Goal: Communication & Community: Share content

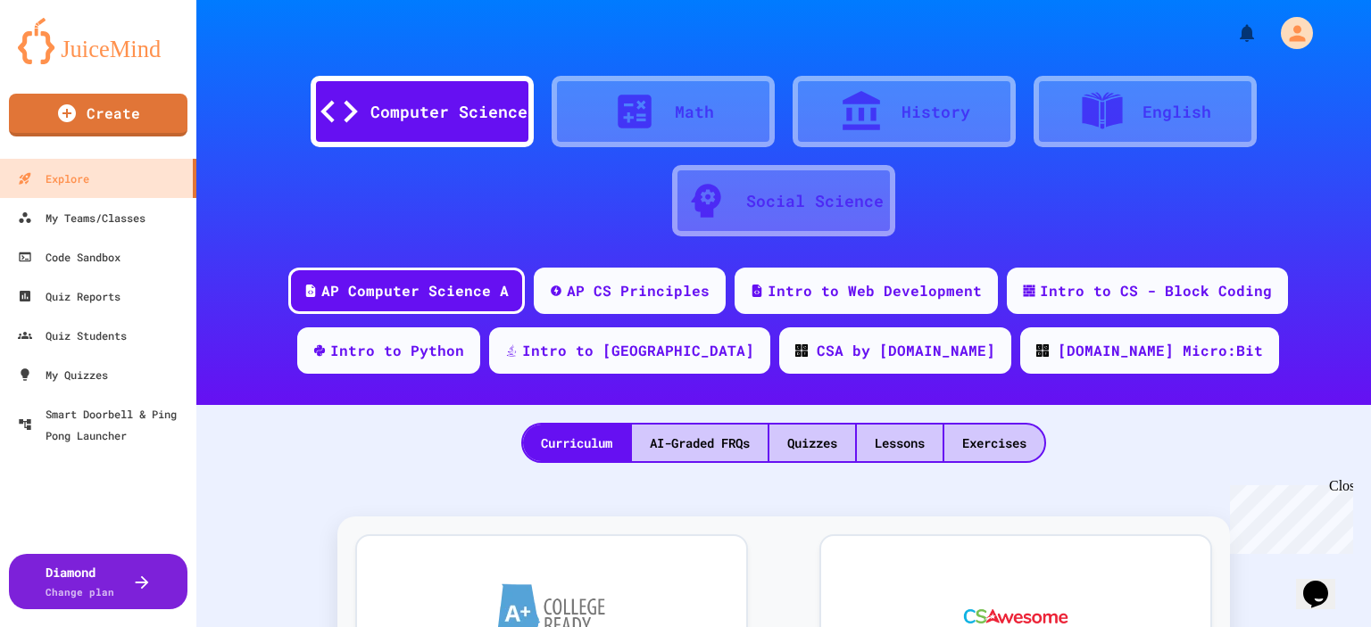
click at [124, 51] on img at bounding box center [98, 41] width 161 height 46
click at [121, 29] on img at bounding box center [98, 41] width 161 height 46
click at [139, 567] on div "Diamond Change plan" at bounding box center [99, 581] width 112 height 39
click at [88, 223] on div "My Teams/Classes" at bounding box center [80, 218] width 131 height 22
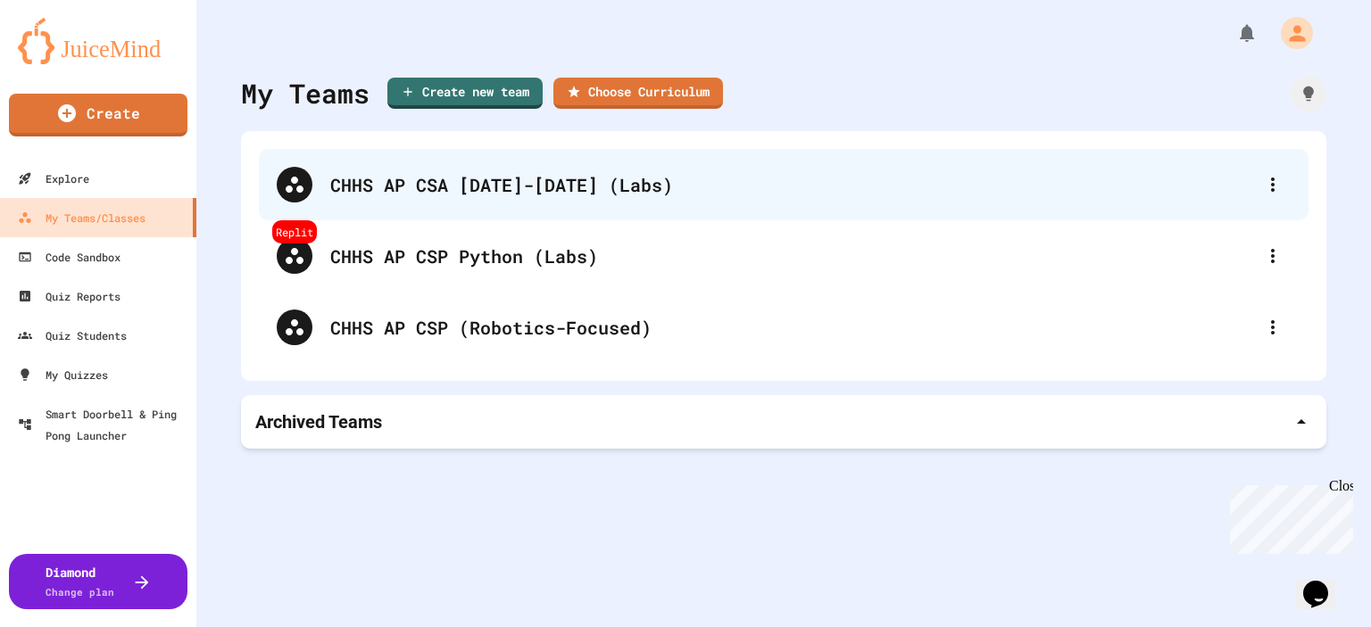
click at [1231, 191] on div "CHHS AP CSA 2025-2026 (Labs)" at bounding box center [792, 184] width 925 height 27
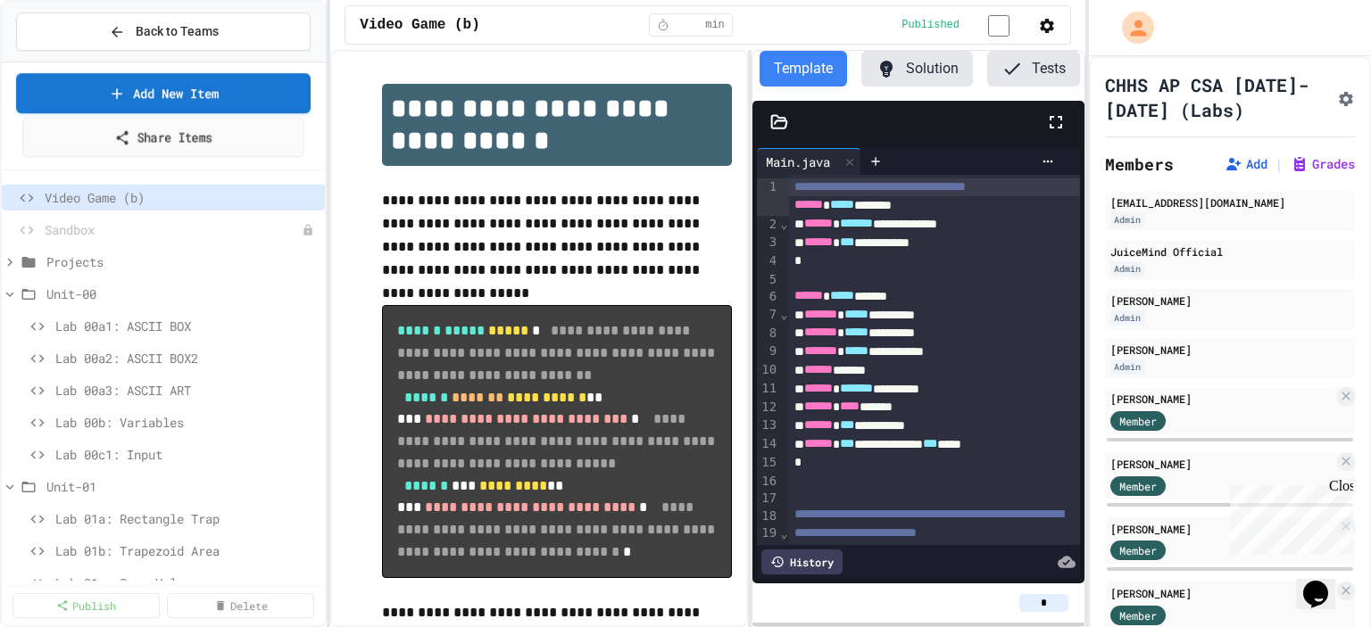
click at [164, 135] on link "Share Items" at bounding box center [163, 137] width 282 height 40
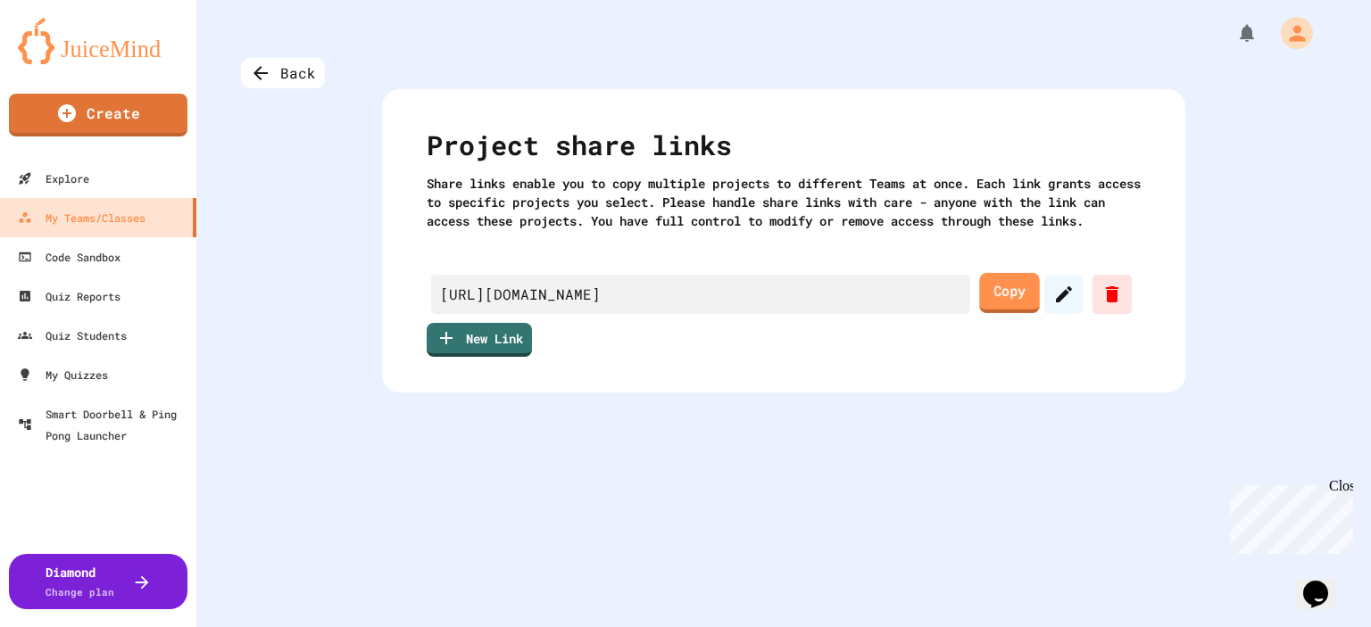
click at [987, 304] on link "Copy" at bounding box center [1009, 293] width 60 height 40
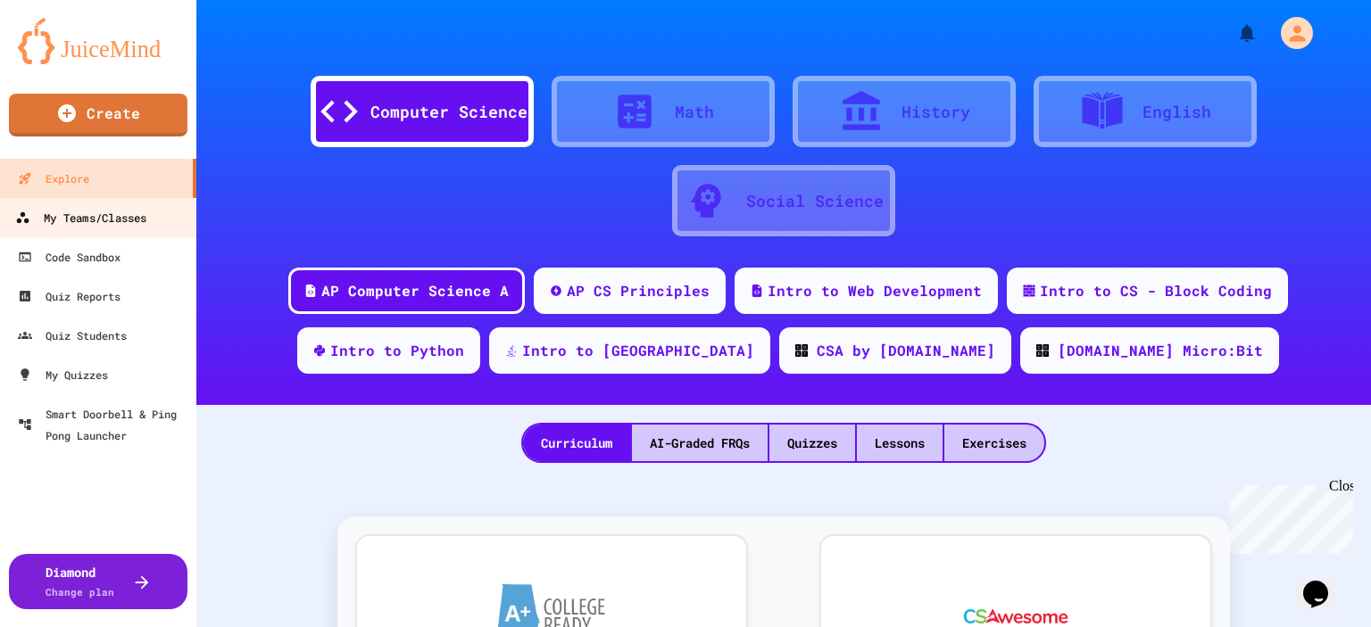
click at [74, 228] on div "My Teams/Classes" at bounding box center [80, 218] width 131 height 22
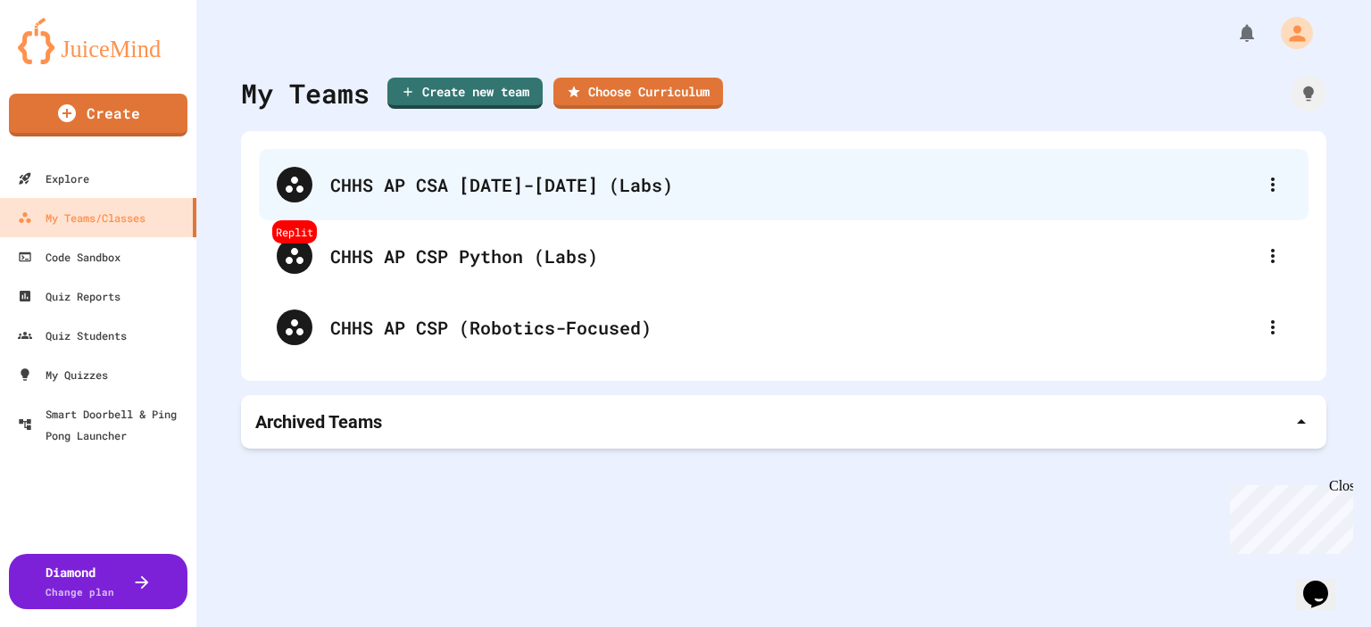
click at [414, 176] on div "CHHS AP CSA 2025-2026 (Labs)" at bounding box center [792, 184] width 925 height 27
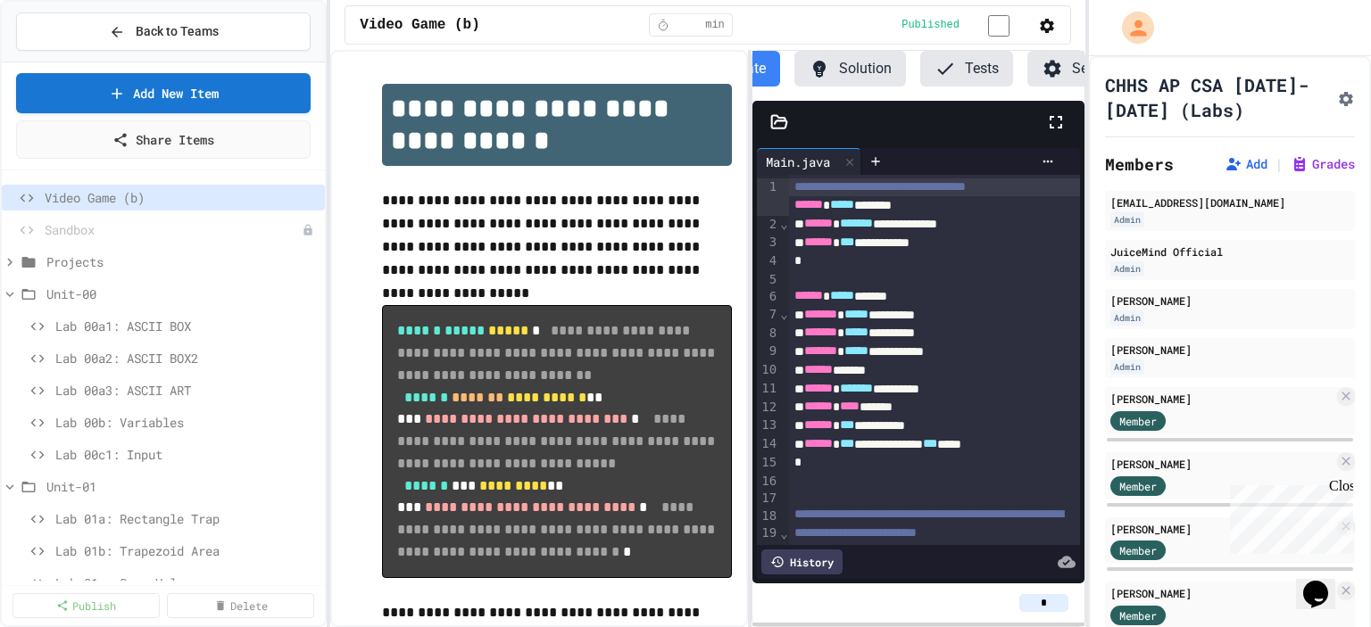
scroll to position [0, 114]
click at [1224, 163] on button "Add" at bounding box center [1245, 164] width 43 height 18
